Goal: Information Seeking & Learning: Check status

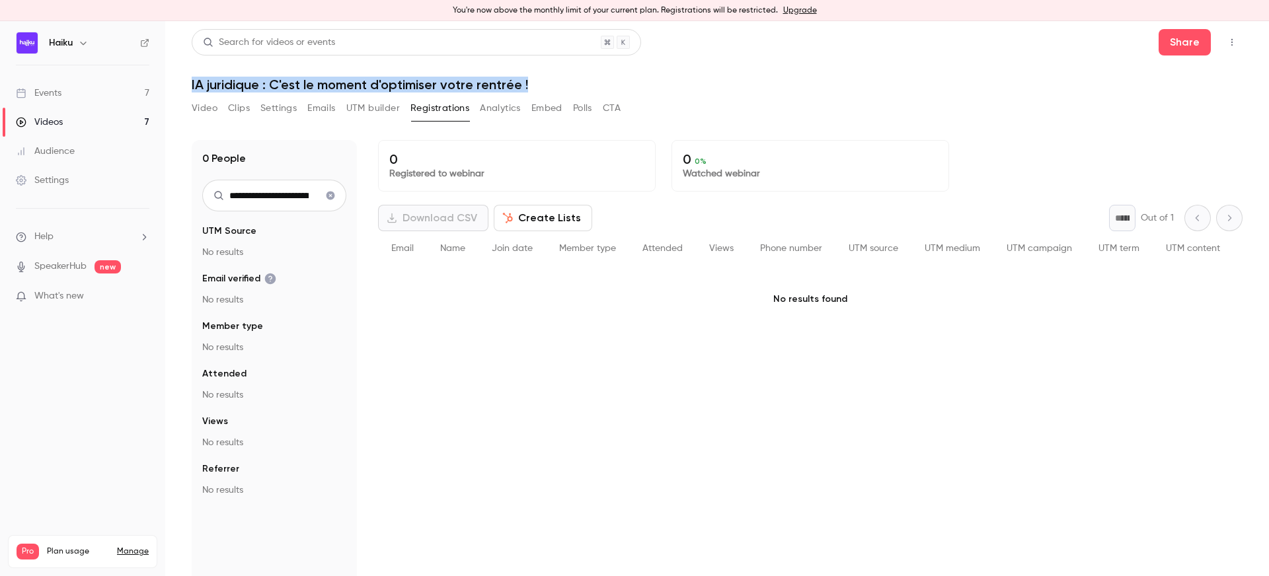
click at [57, 80] on link "Events 7" at bounding box center [82, 93] width 165 height 29
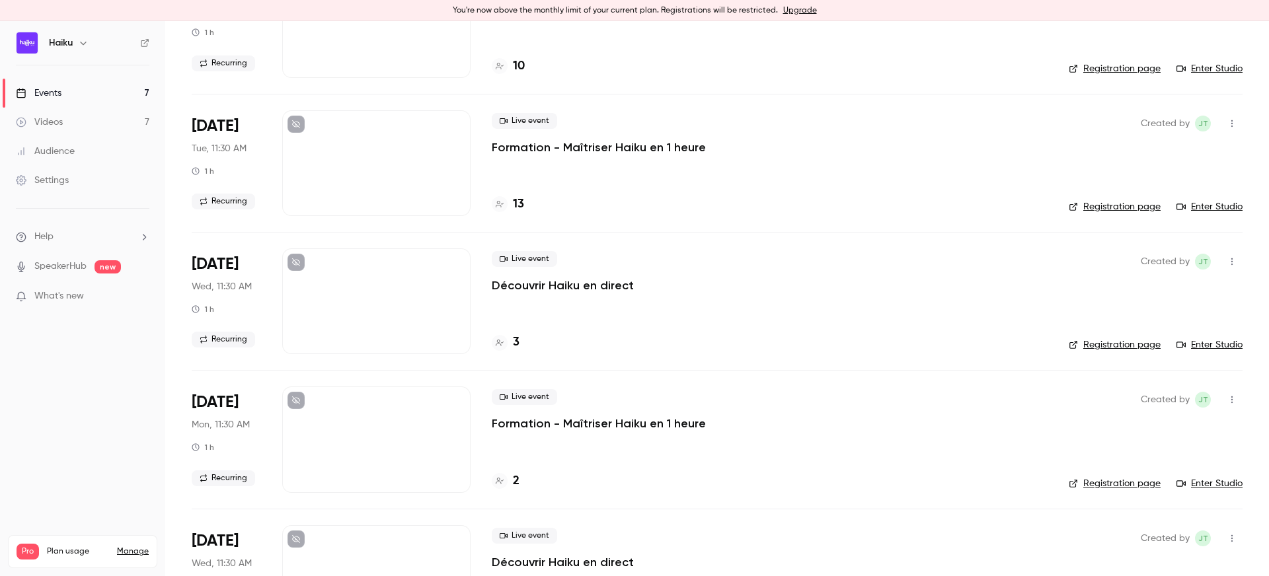
scroll to position [264, 0]
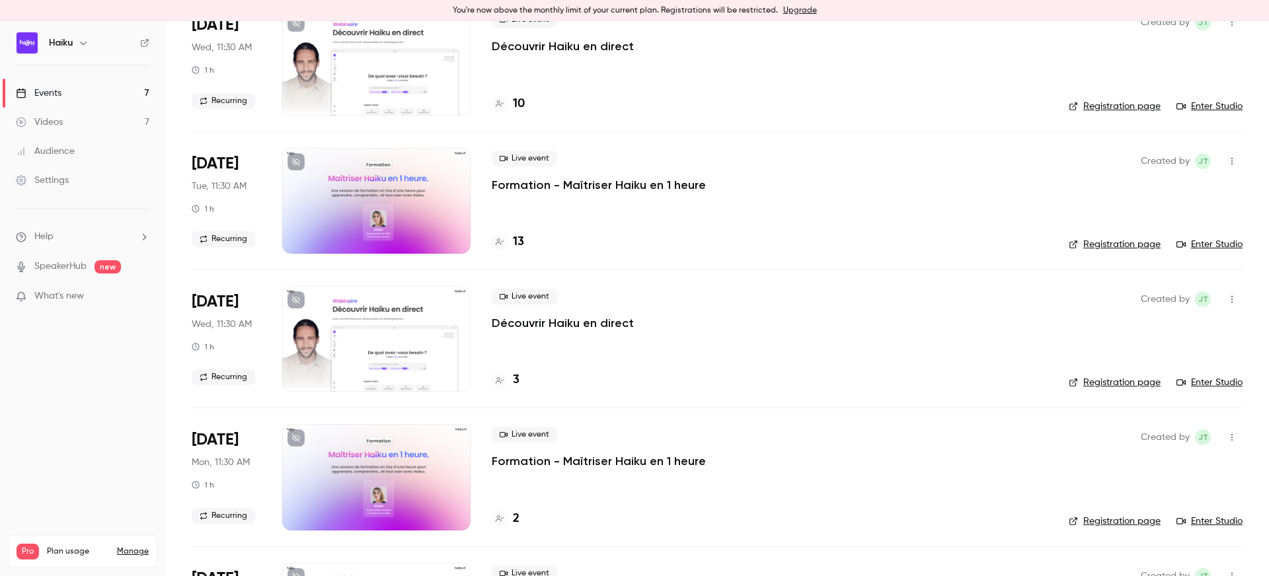
click at [515, 318] on p "Découvrir Haiku en direct" at bounding box center [563, 323] width 142 height 16
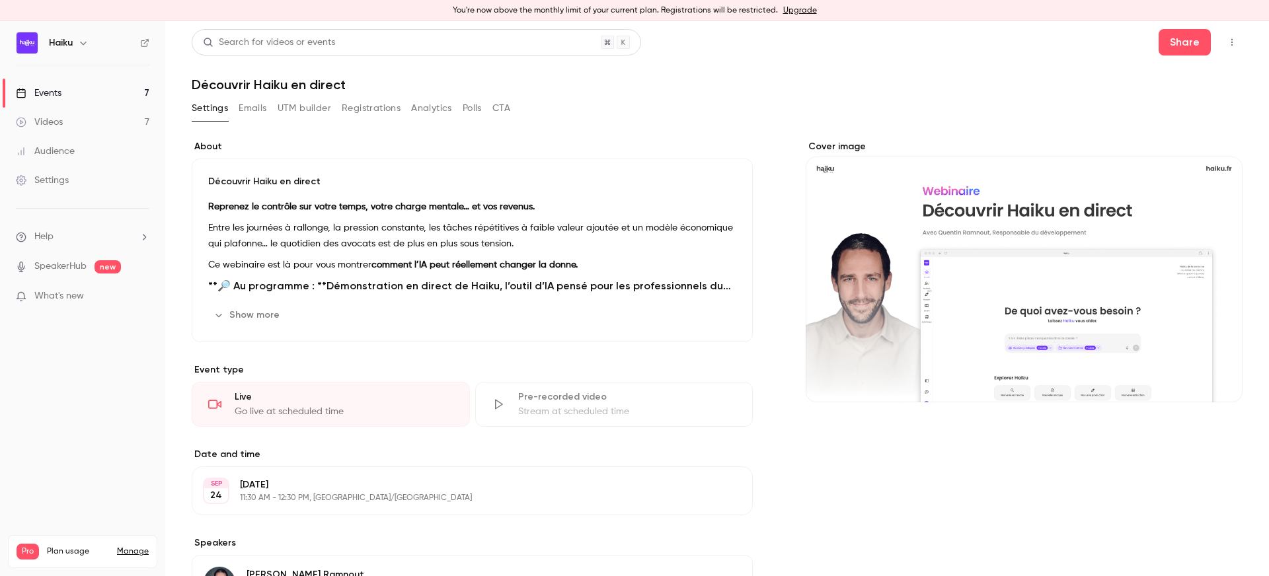
click at [355, 105] on button "Registrations" at bounding box center [371, 108] width 59 height 21
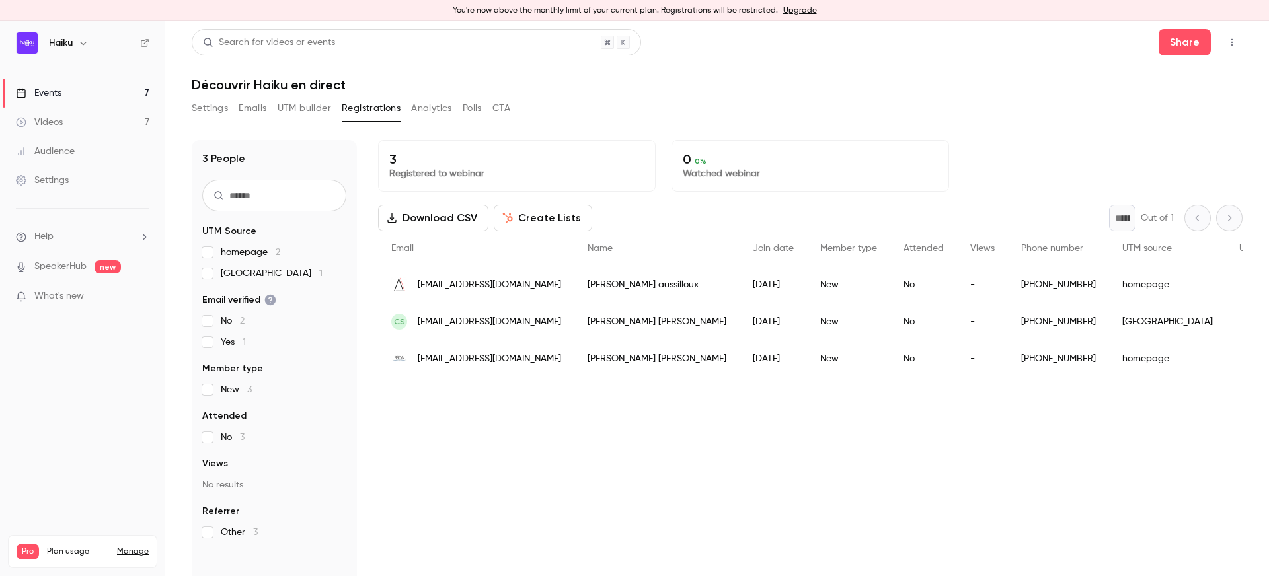
click at [195, 110] on button "Settings" at bounding box center [210, 108] width 36 height 21
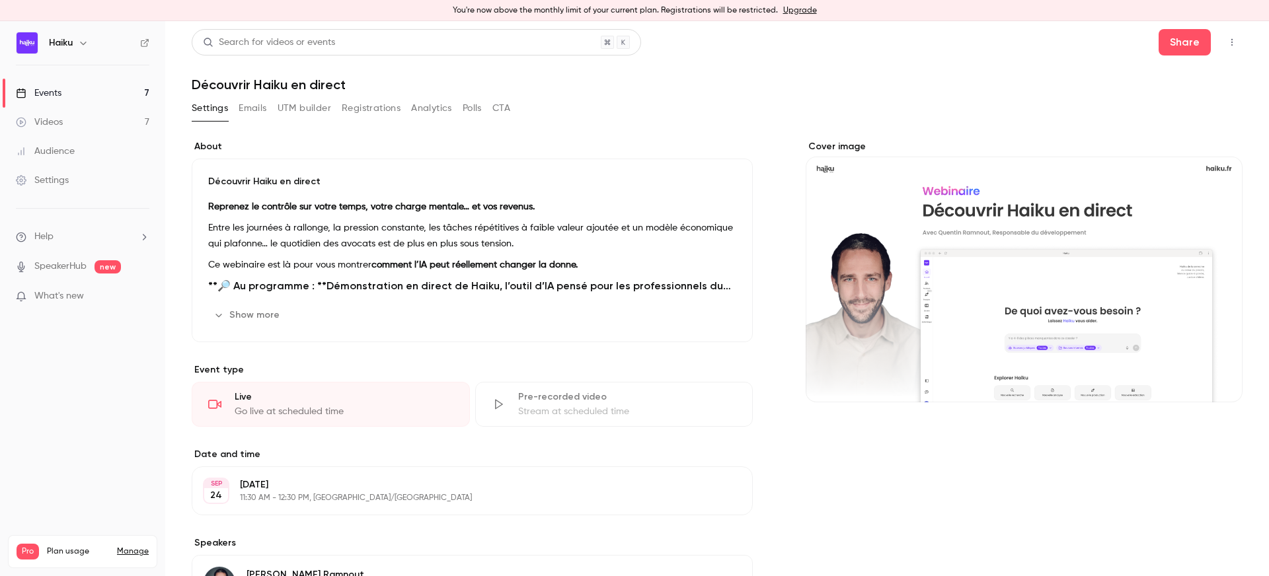
click at [120, 90] on link "Events 7" at bounding box center [82, 93] width 165 height 29
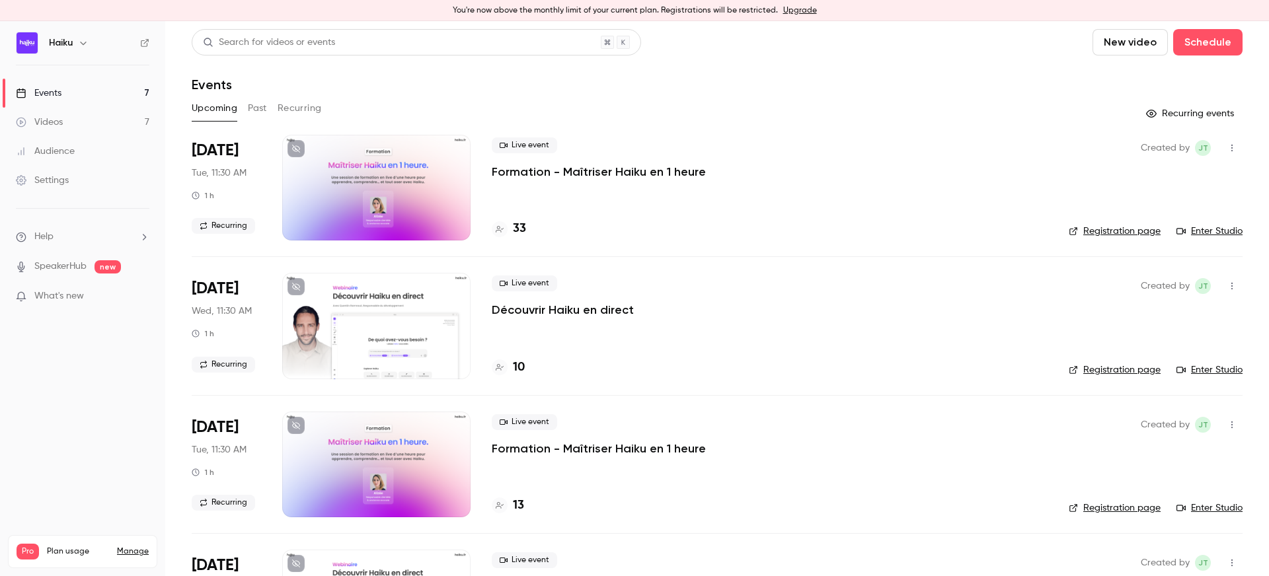
click at [564, 182] on div "Live event Formation - Maîtriser Haiku en 1 heure 33" at bounding box center [770, 188] width 556 height 106
click at [517, 169] on p "Formation - Maîtriser Haiku en 1 heure" at bounding box center [599, 172] width 214 height 16
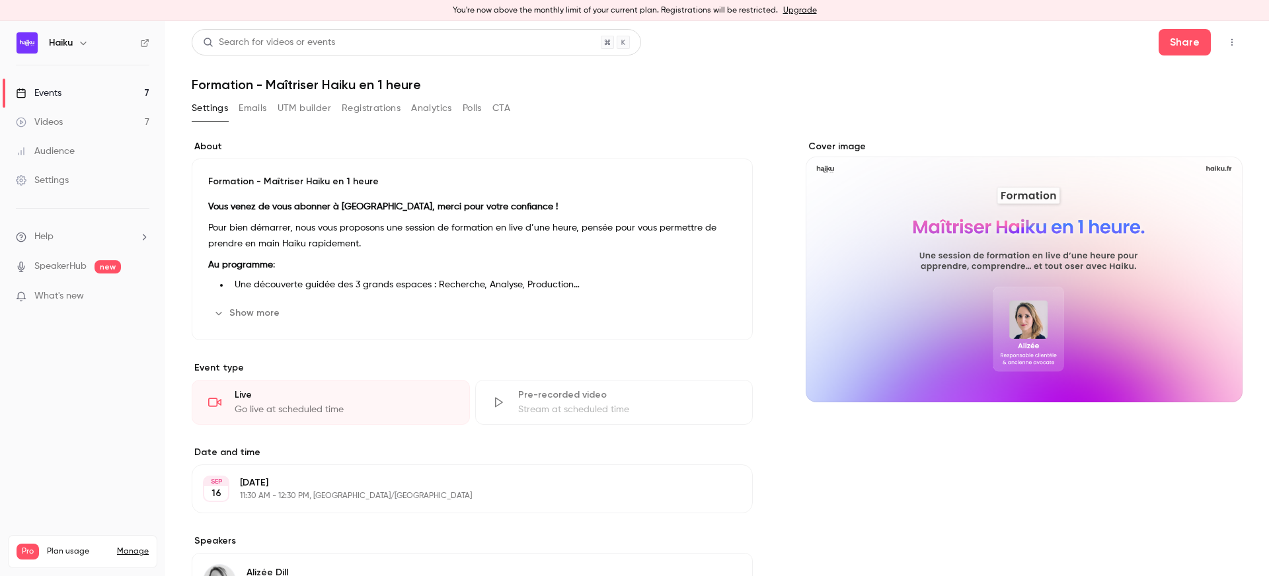
click at [359, 111] on button "Registrations" at bounding box center [371, 108] width 59 height 21
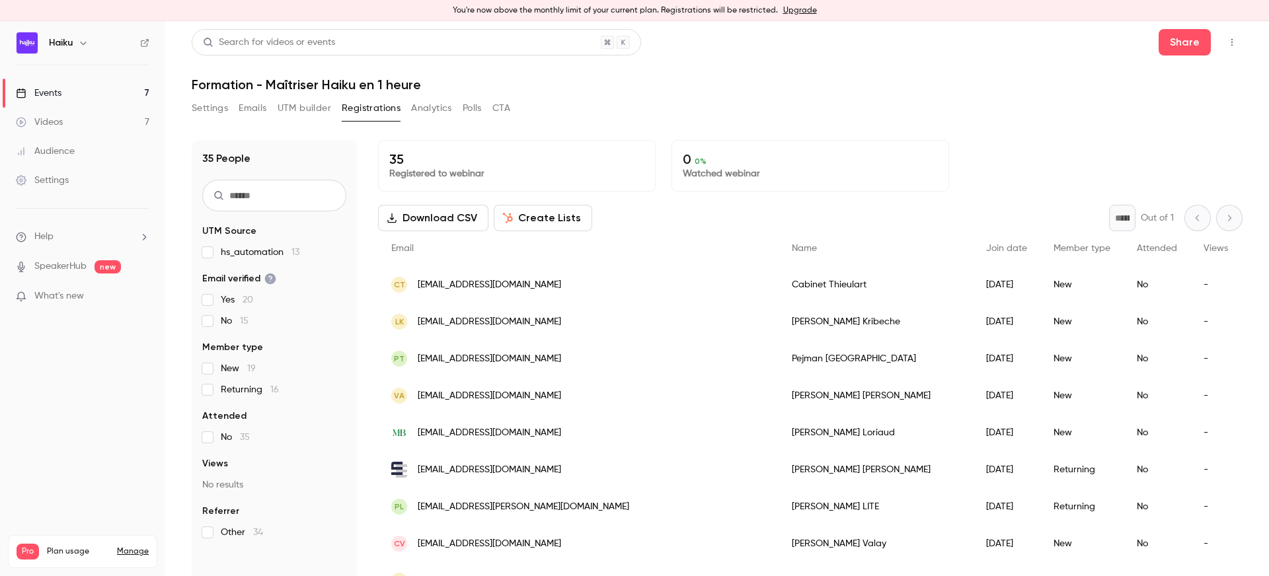
click at [388, 155] on div "35 Registered to webinar" at bounding box center [517, 166] width 278 height 52
click at [73, 88] on link "Events 7" at bounding box center [82, 93] width 165 height 29
